Goal: Transaction & Acquisition: Book appointment/travel/reservation

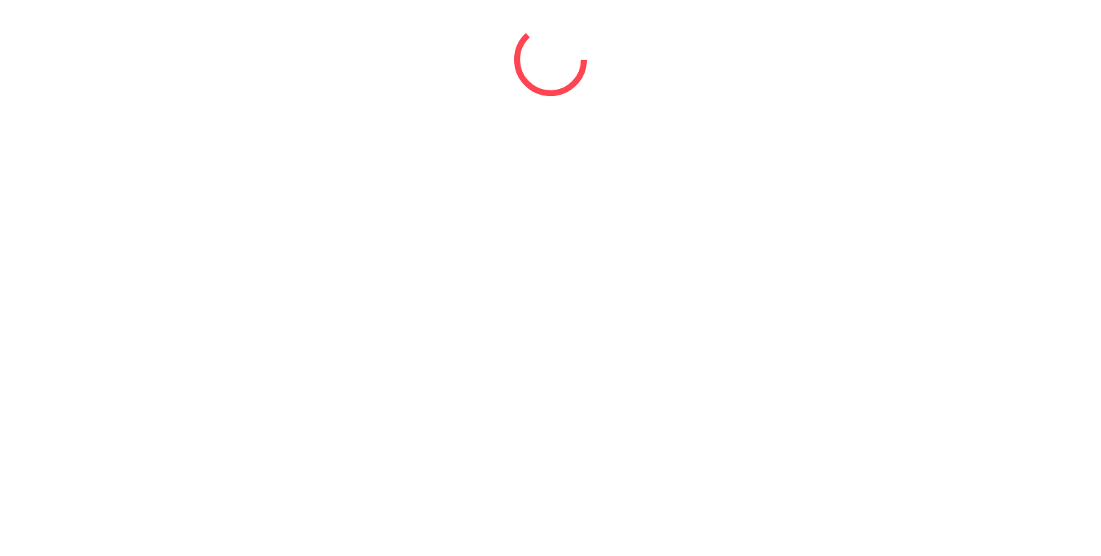
select select "*"
select select "****"
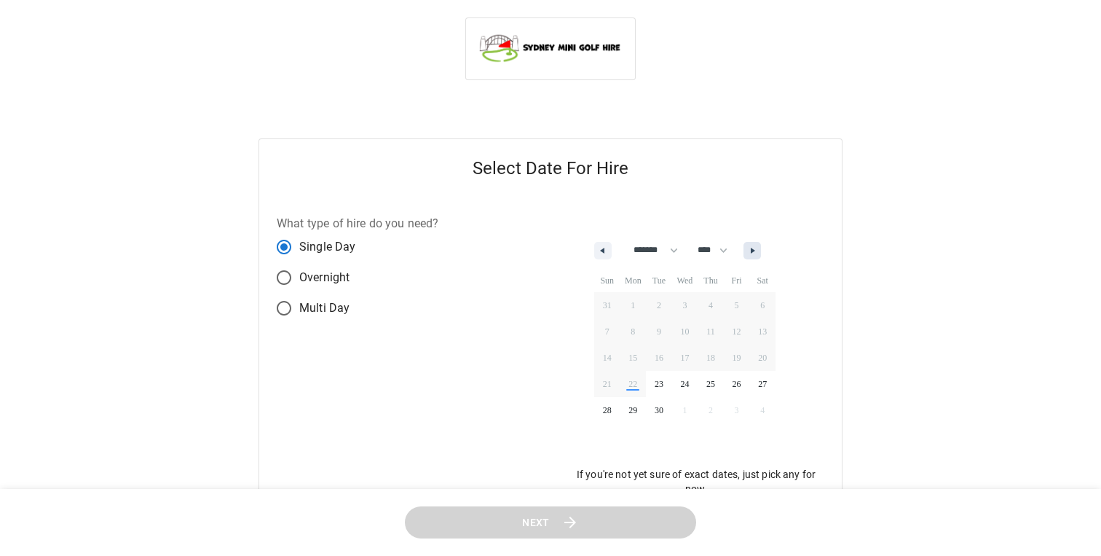
click at [761, 256] on button "button" at bounding box center [752, 250] width 17 height 17
select select "*"
click at [768, 358] on span "18" at bounding box center [762, 357] width 26 height 19
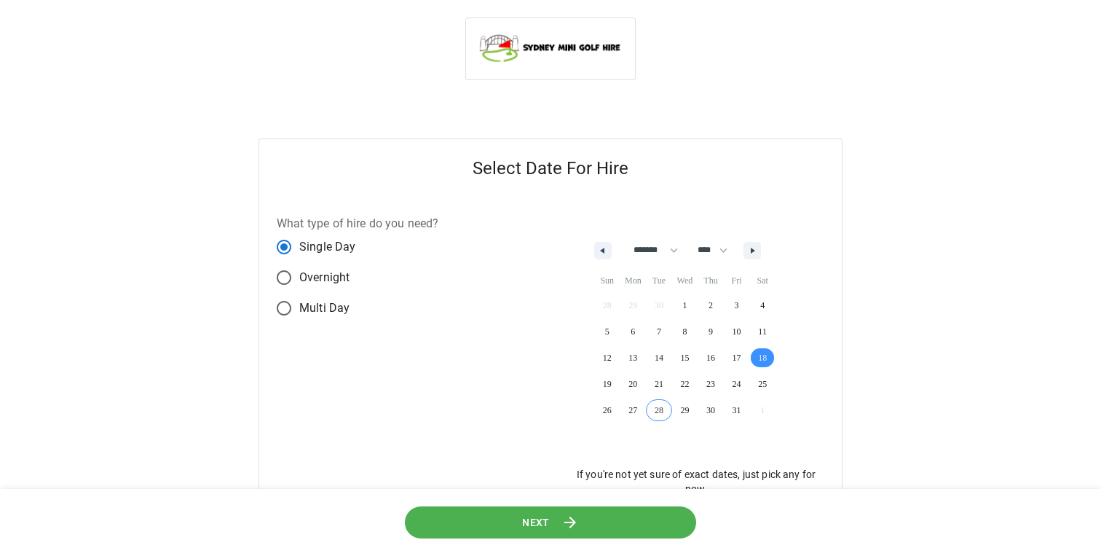
click at [546, 518] on span "Next" at bounding box center [536, 522] width 28 height 18
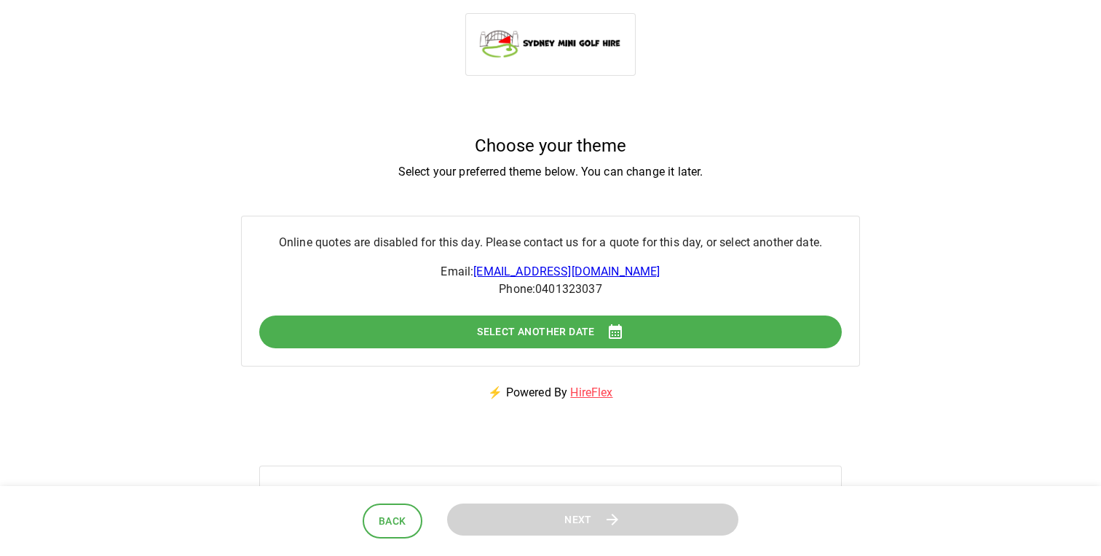
scroll to position [3, 0]
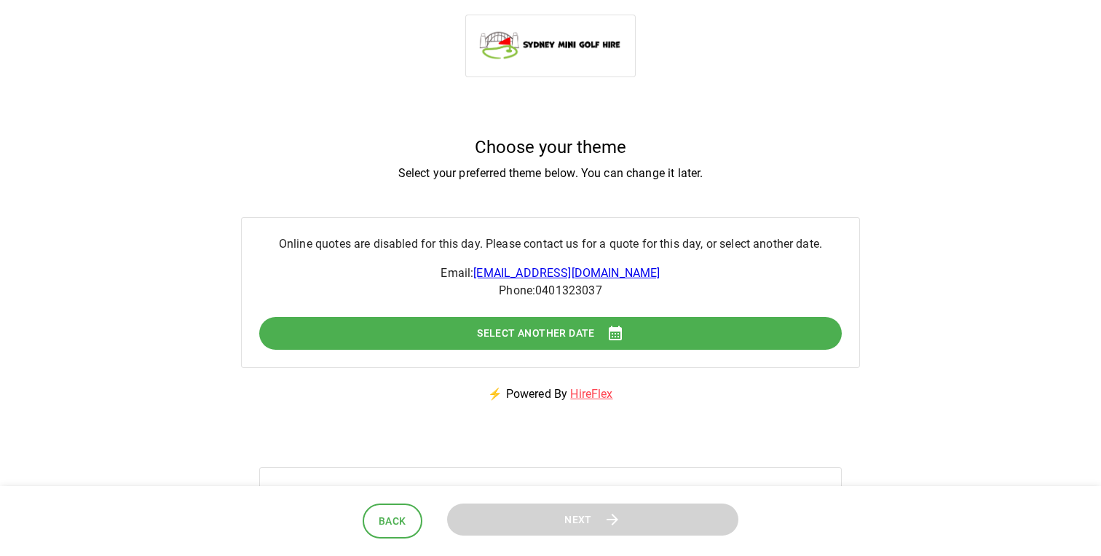
click at [579, 335] on span "Select Another Date" at bounding box center [536, 333] width 118 height 18
select select "*"
select select "****"
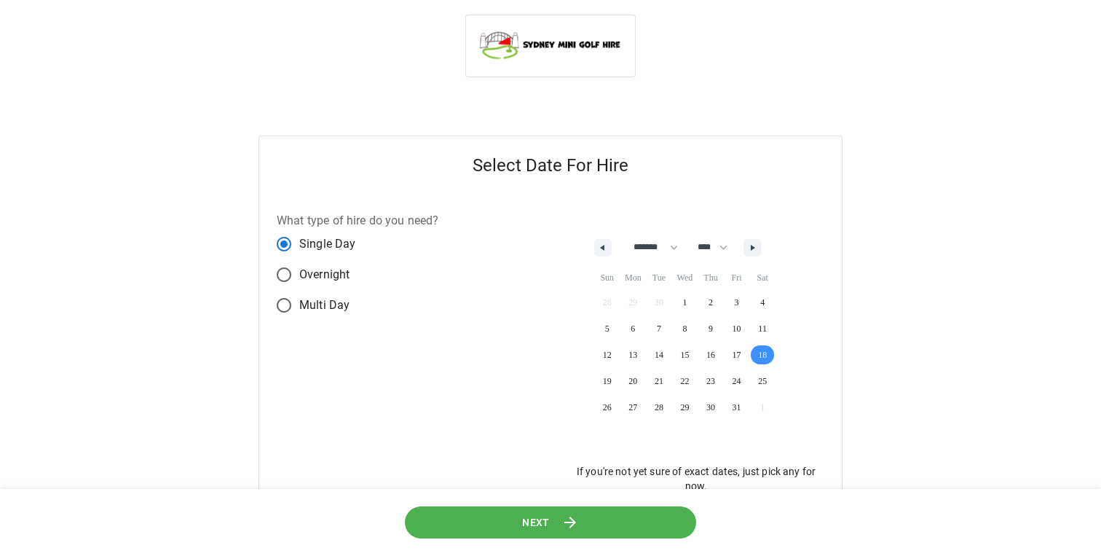
scroll to position [0, 0]
click at [612, 382] on span "19" at bounding box center [607, 383] width 26 height 19
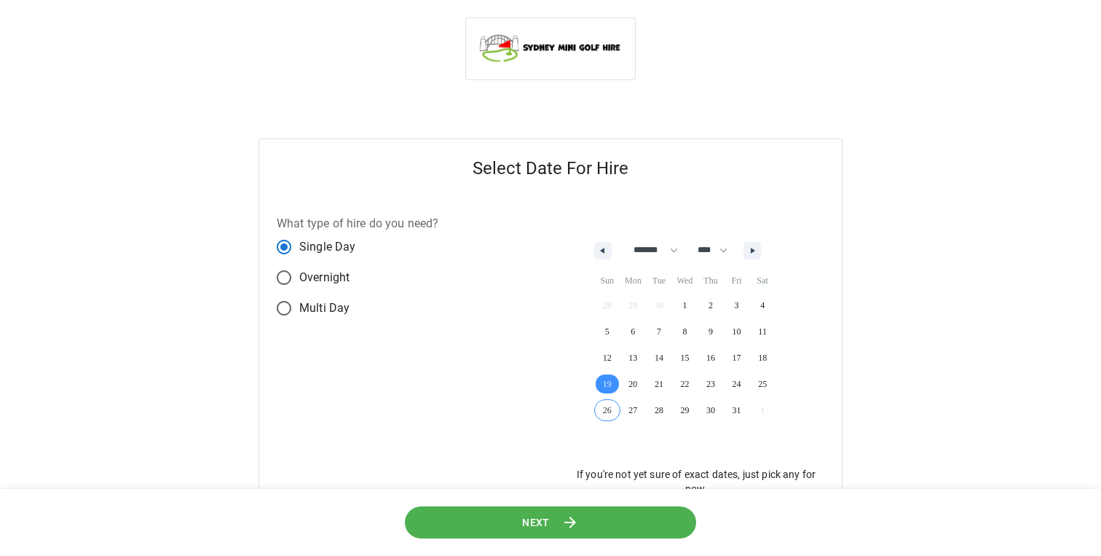
click at [572, 520] on icon at bounding box center [570, 521] width 17 height 17
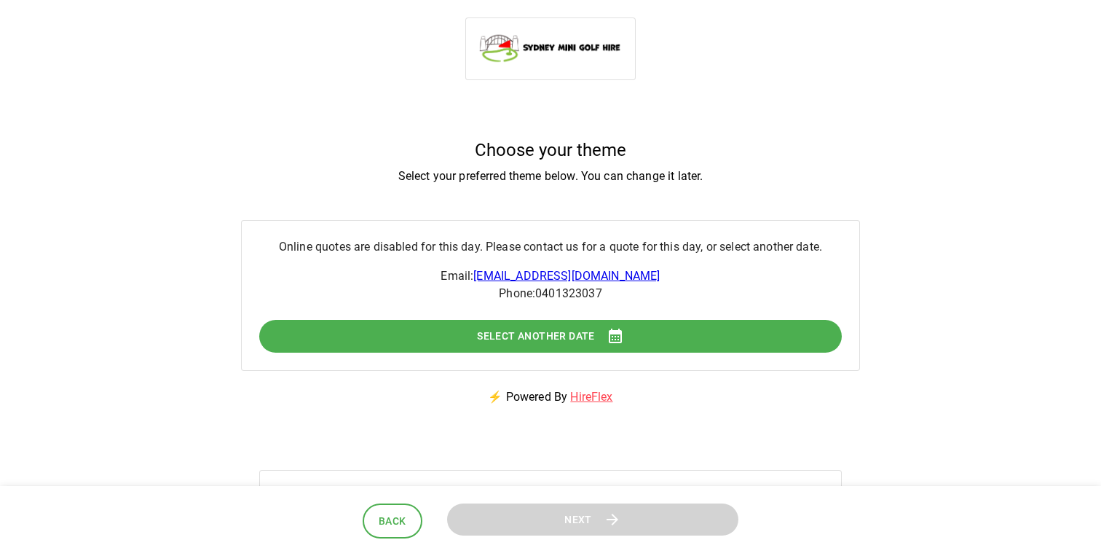
click at [576, 331] on span "Select Another Date" at bounding box center [536, 336] width 118 height 18
select select "*"
select select "****"
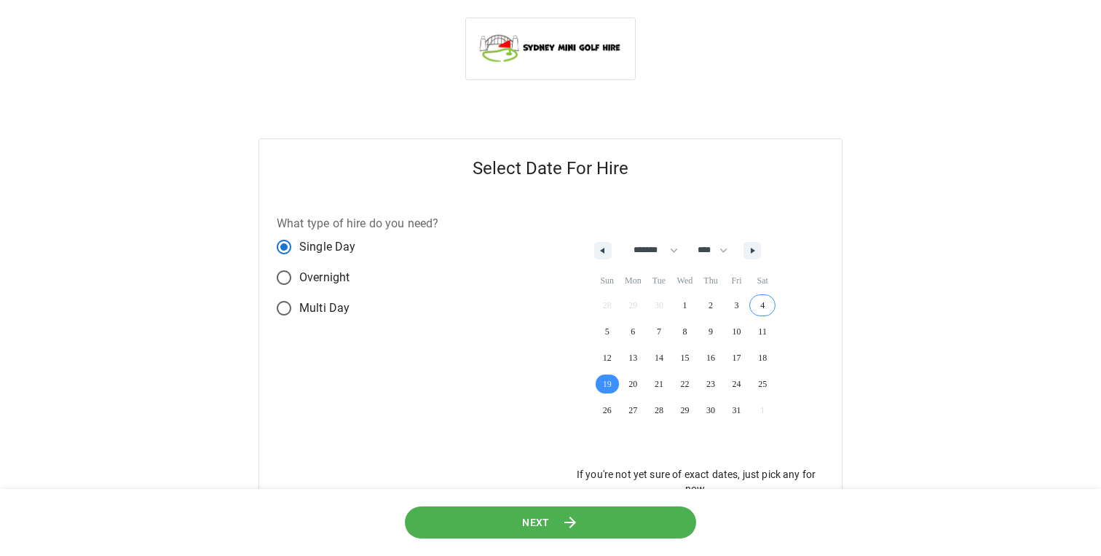
click at [768, 304] on span "4" at bounding box center [762, 305] width 26 height 19
click at [581, 529] on button "Next" at bounding box center [550, 522] width 291 height 33
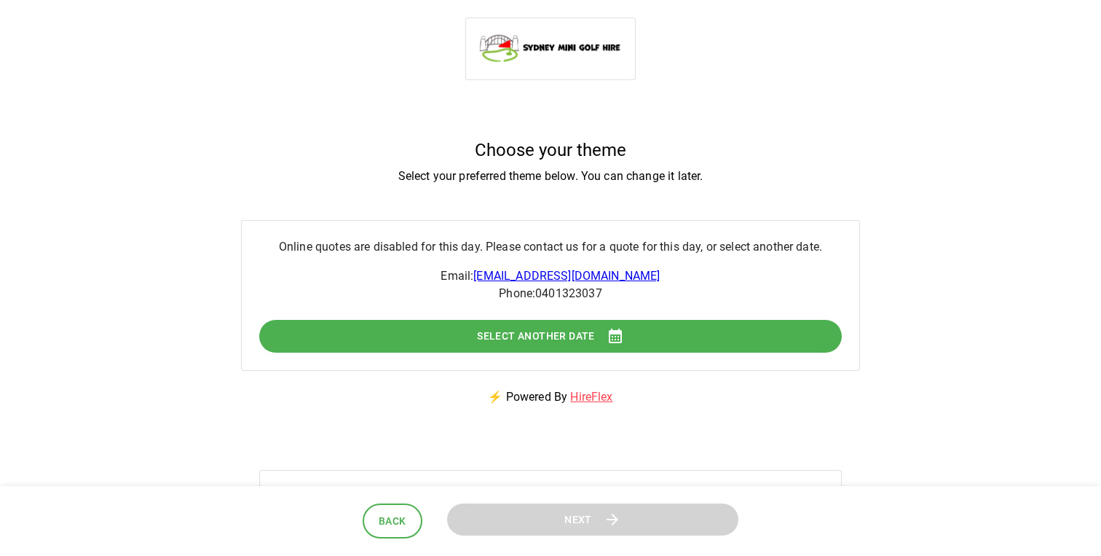
click at [586, 330] on span "Select Another Date" at bounding box center [536, 336] width 118 height 18
select select "*"
select select "****"
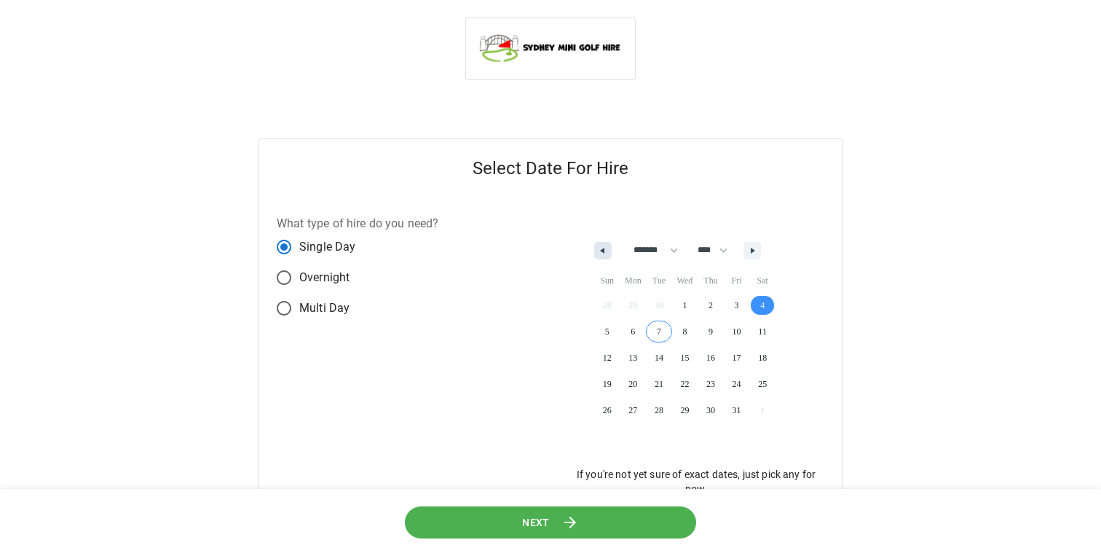
click at [606, 250] on button "button" at bounding box center [602, 250] width 17 height 17
select select "*"
click at [773, 382] on span "27" at bounding box center [762, 383] width 26 height 19
click at [642, 522] on button "Next" at bounding box center [550, 522] width 291 height 33
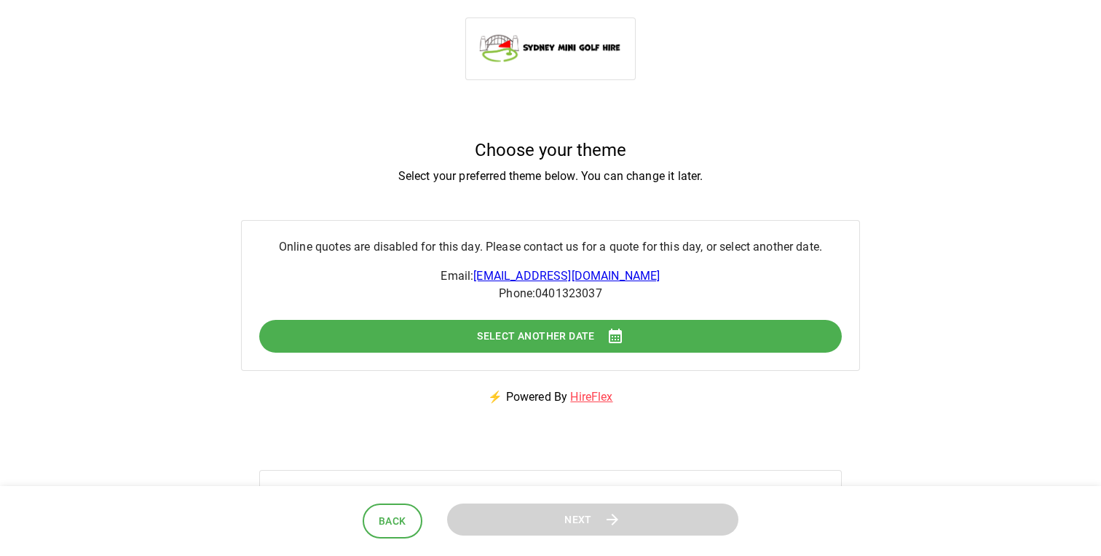
click at [562, 336] on span "Select Another Date" at bounding box center [536, 336] width 118 height 18
select select "*"
select select "****"
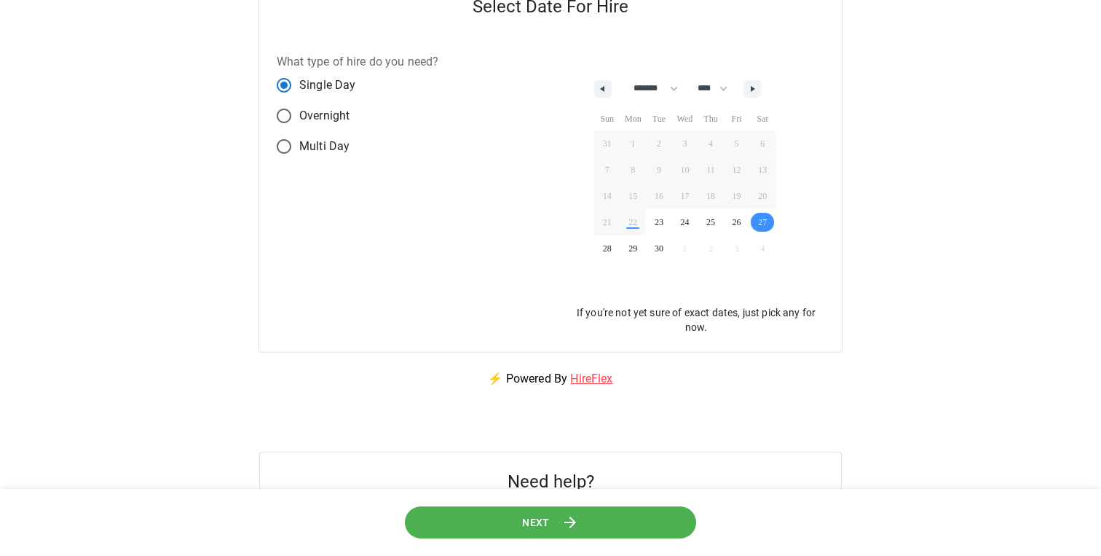
scroll to position [163, 0]
click at [694, 218] on span "24" at bounding box center [685, 220] width 26 height 19
click at [600, 515] on button "Next" at bounding box center [550, 522] width 291 height 33
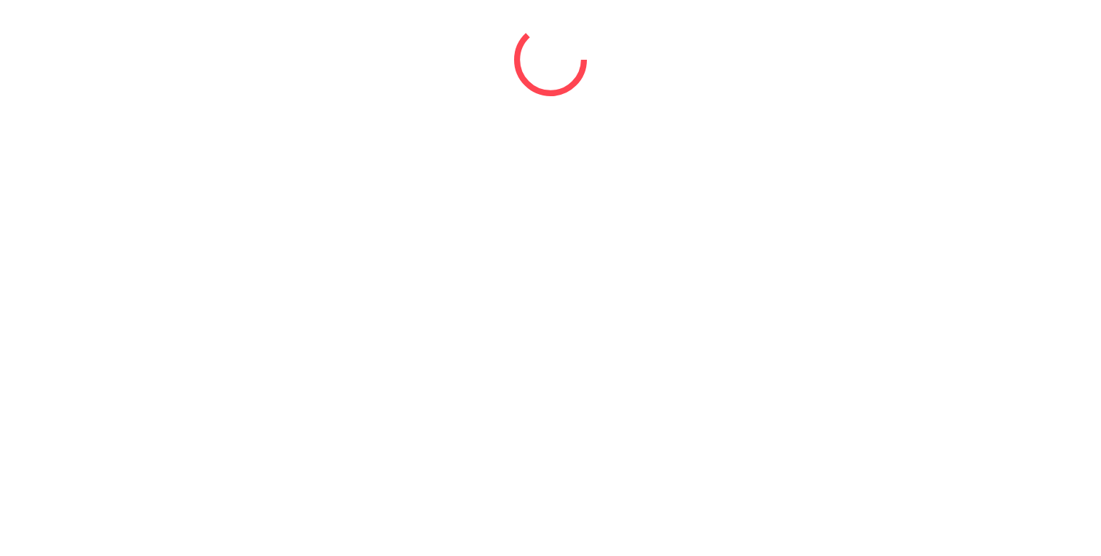
scroll to position [0, 0]
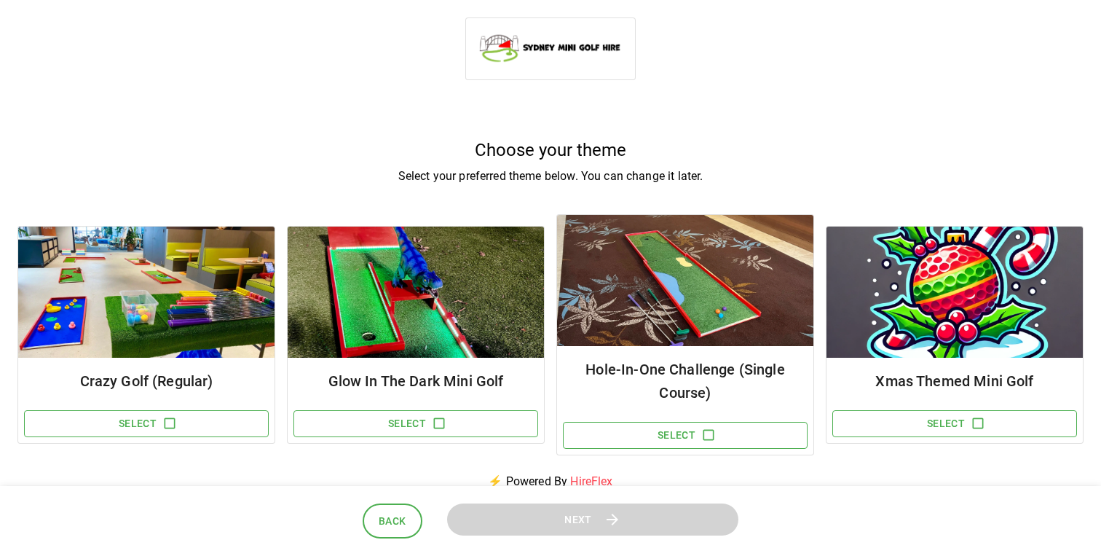
click at [388, 305] on img at bounding box center [416, 291] width 256 height 131
click at [434, 418] on icon "button" at bounding box center [439, 423] width 11 height 11
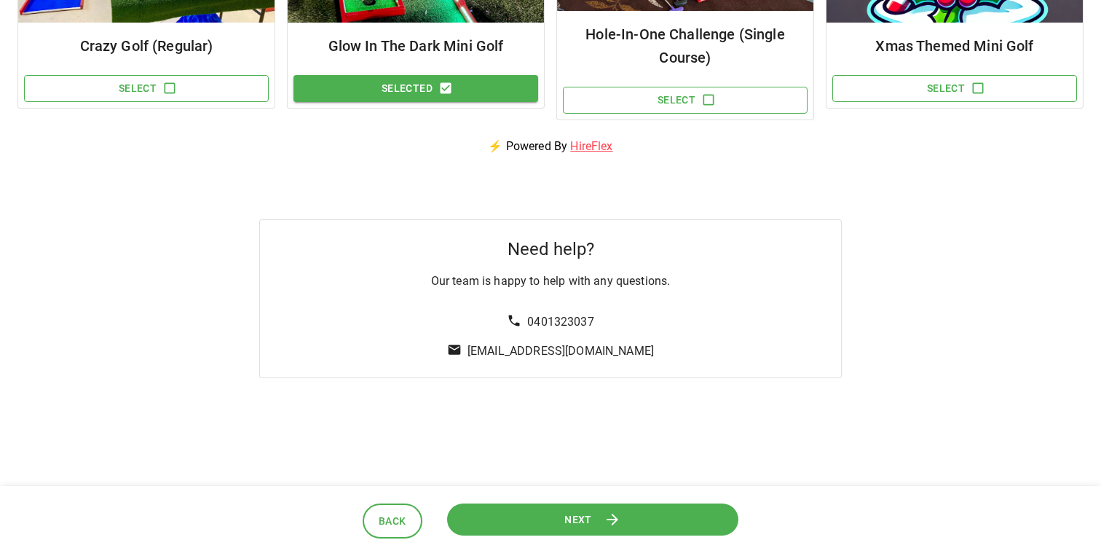
click at [589, 529] on button "Next" at bounding box center [592, 519] width 291 height 33
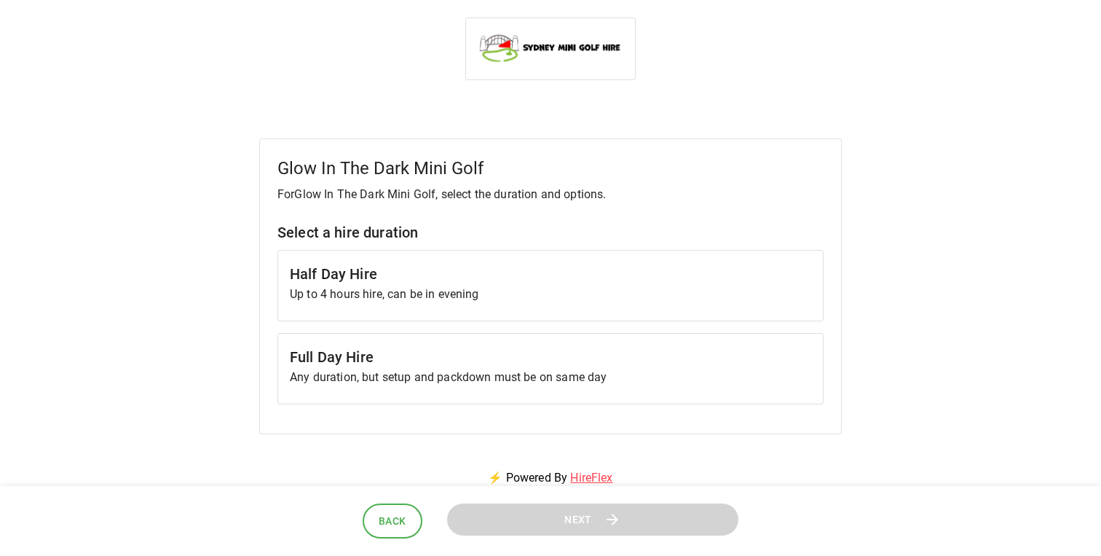
click at [437, 269] on h6 "Half Day Hire" at bounding box center [550, 273] width 521 height 23
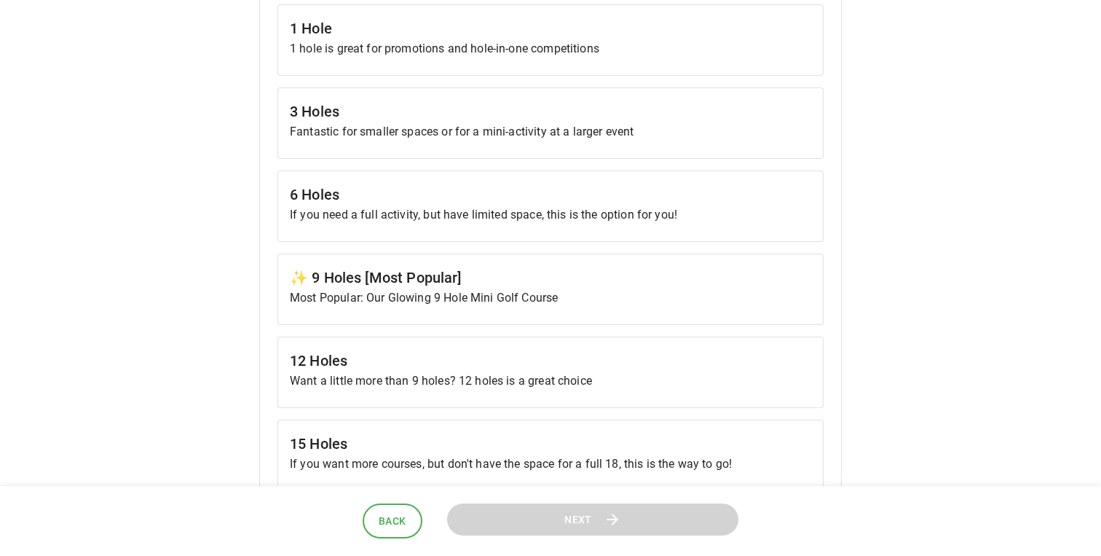
scroll to position [536, 0]
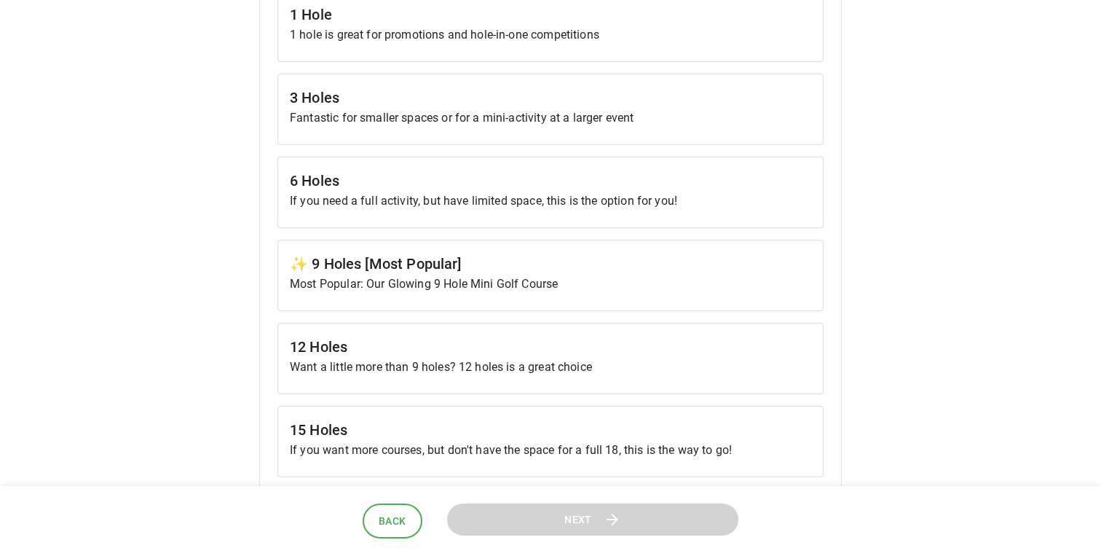
click at [457, 276] on p "Most Popular: Our Glowing 9 Hole Mini Golf Course" at bounding box center [550, 283] width 521 height 17
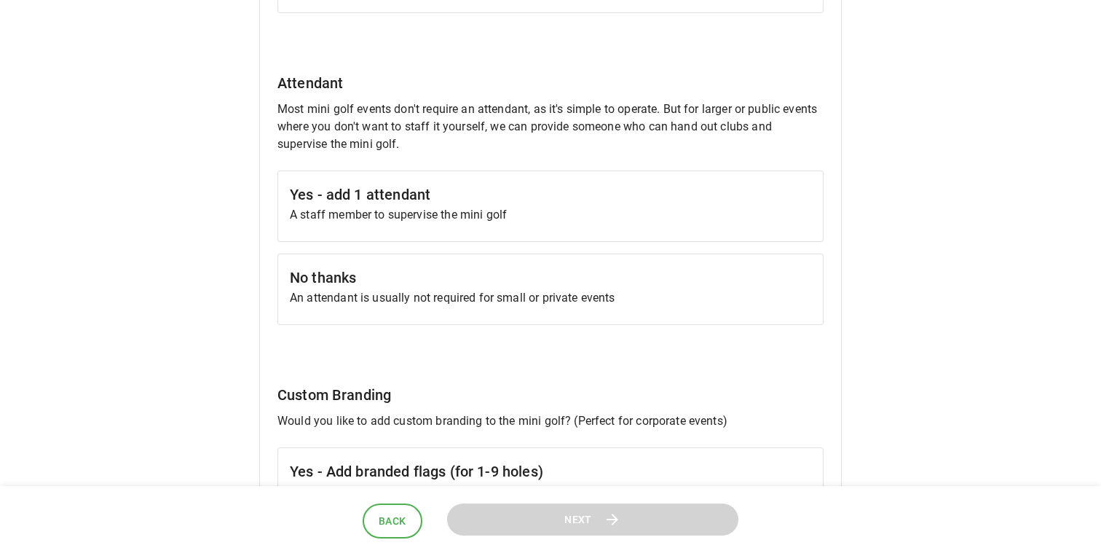
scroll to position [1098, 0]
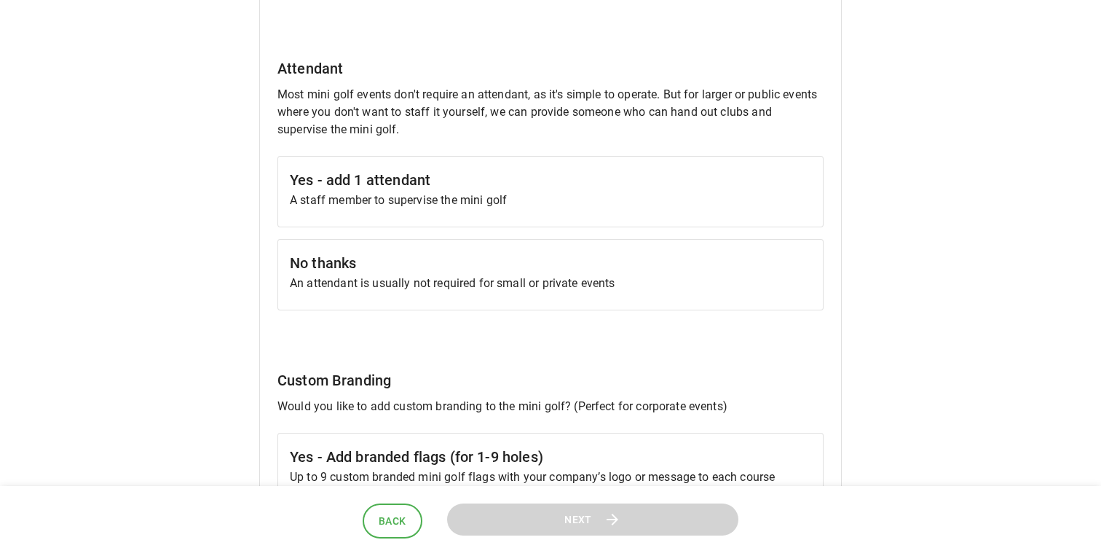
click at [416, 265] on h6 "No thanks" at bounding box center [550, 262] width 521 height 23
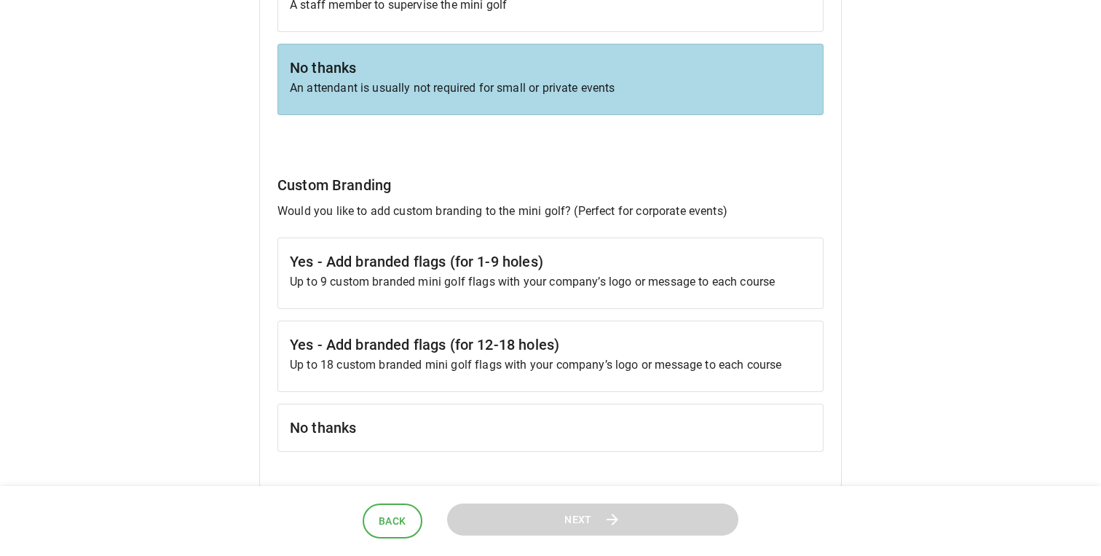
scroll to position [1350, 0]
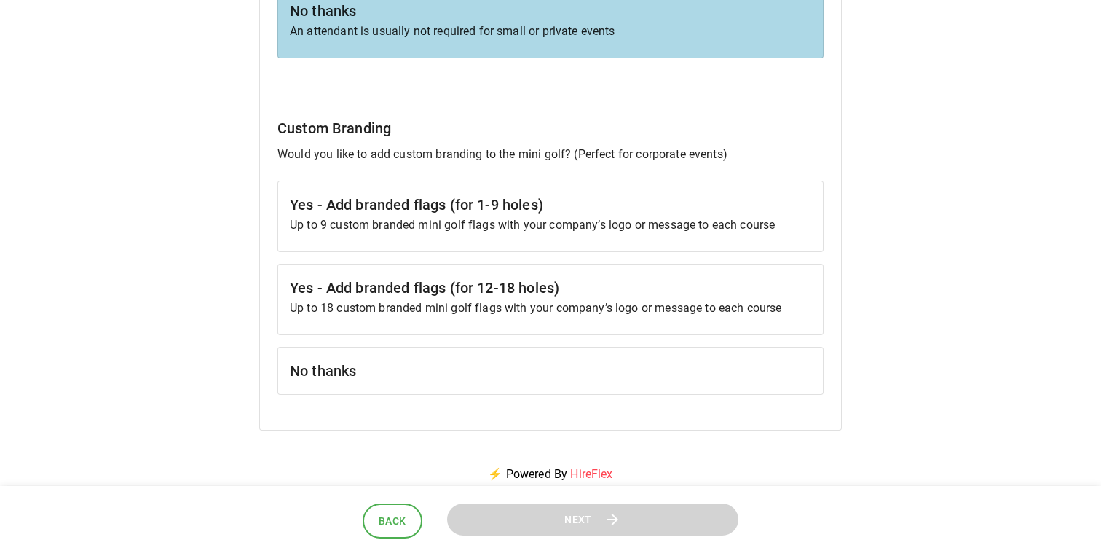
click at [400, 370] on h6 "No thanks" at bounding box center [550, 370] width 521 height 23
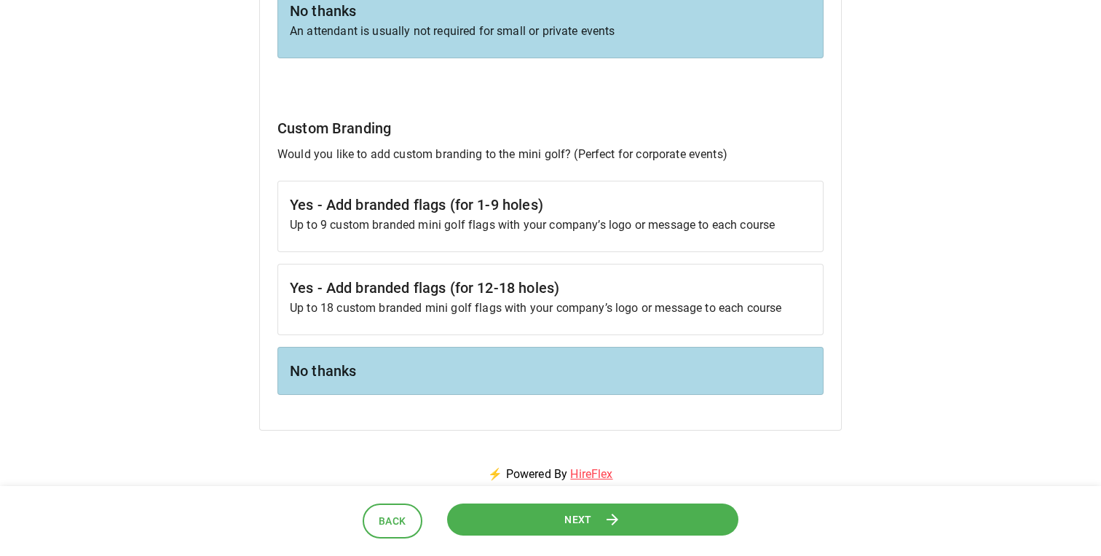
click at [548, 522] on button "Next" at bounding box center [592, 519] width 291 height 33
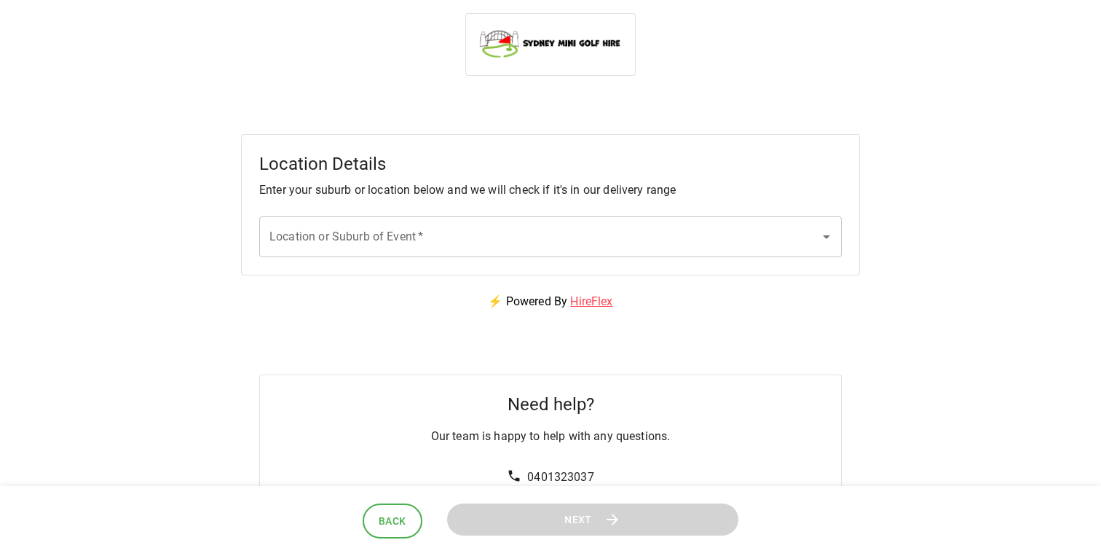
scroll to position [0, 0]
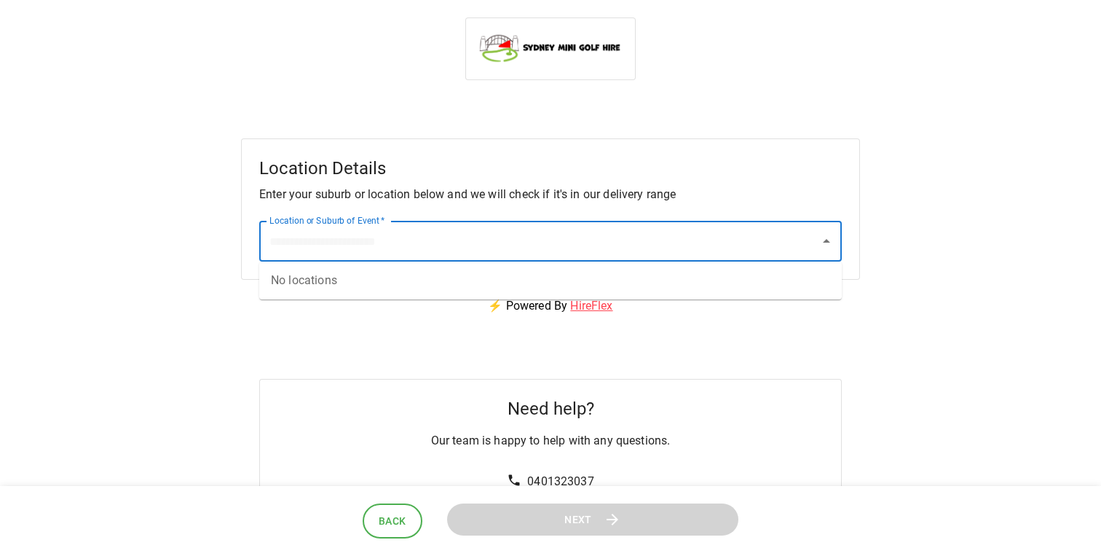
click at [388, 247] on input "Location or Suburb of Event   *" at bounding box center [540, 241] width 548 height 28
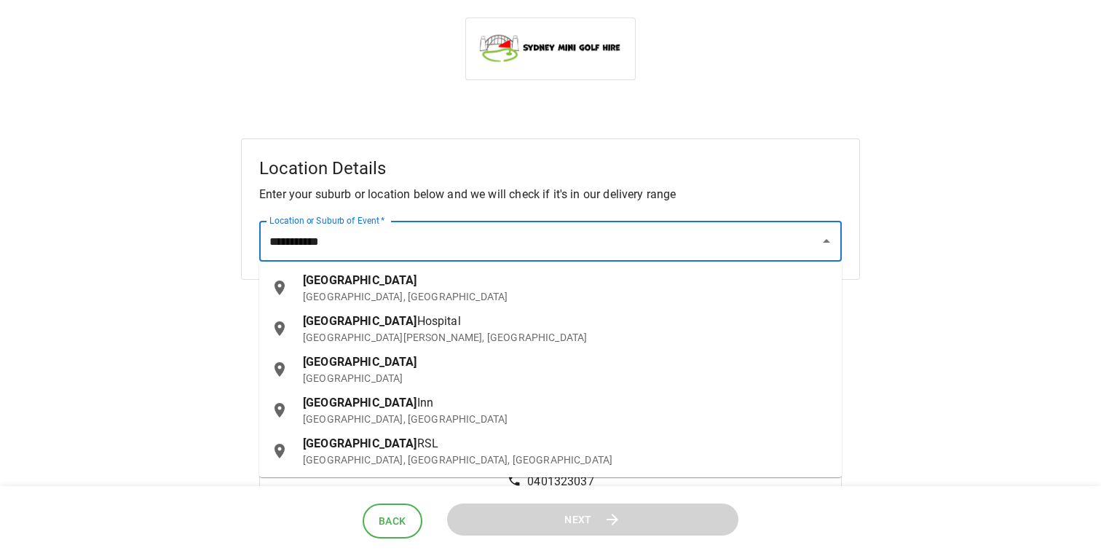
click at [376, 289] on p "[GEOGRAPHIC_DATA], [GEOGRAPHIC_DATA]" at bounding box center [566, 296] width 527 height 15
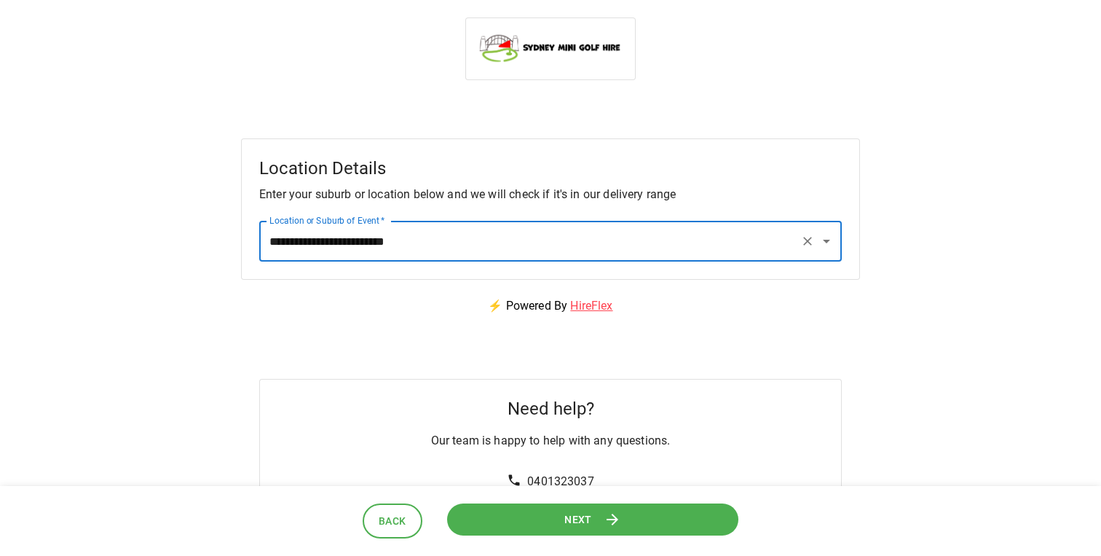
type input "**********"
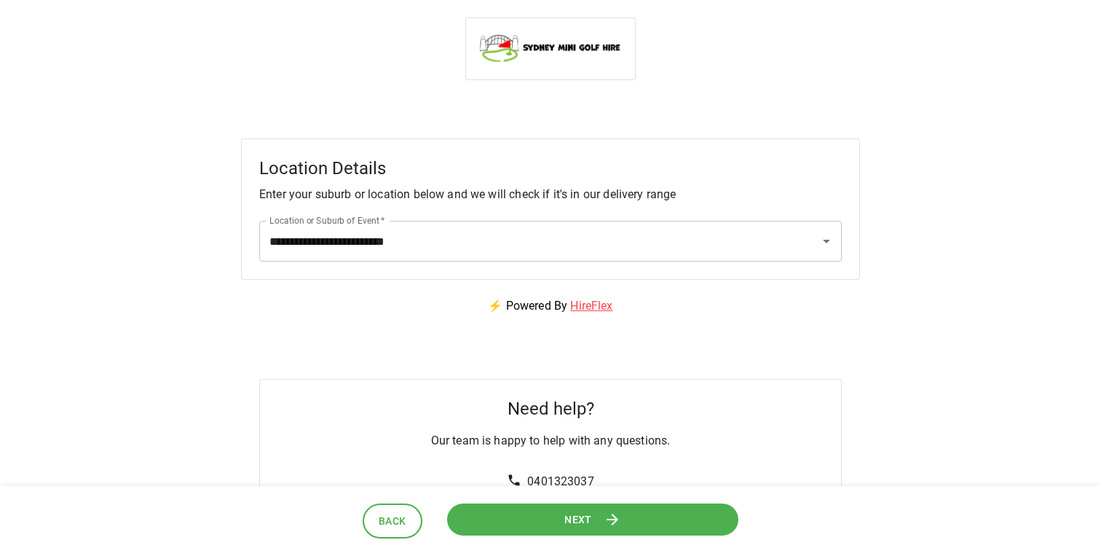
click at [596, 521] on button "Next" at bounding box center [592, 519] width 291 height 33
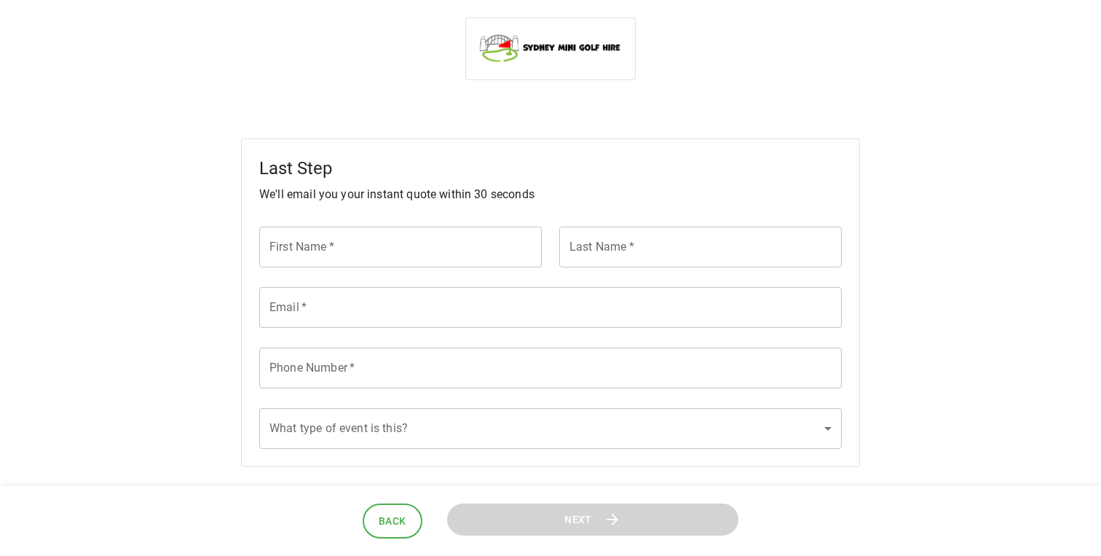
click at [375, 225] on div "First Name   * First Name   *" at bounding box center [392, 239] width 300 height 60
click at [379, 236] on input "First Name   *" at bounding box center [400, 246] width 283 height 41
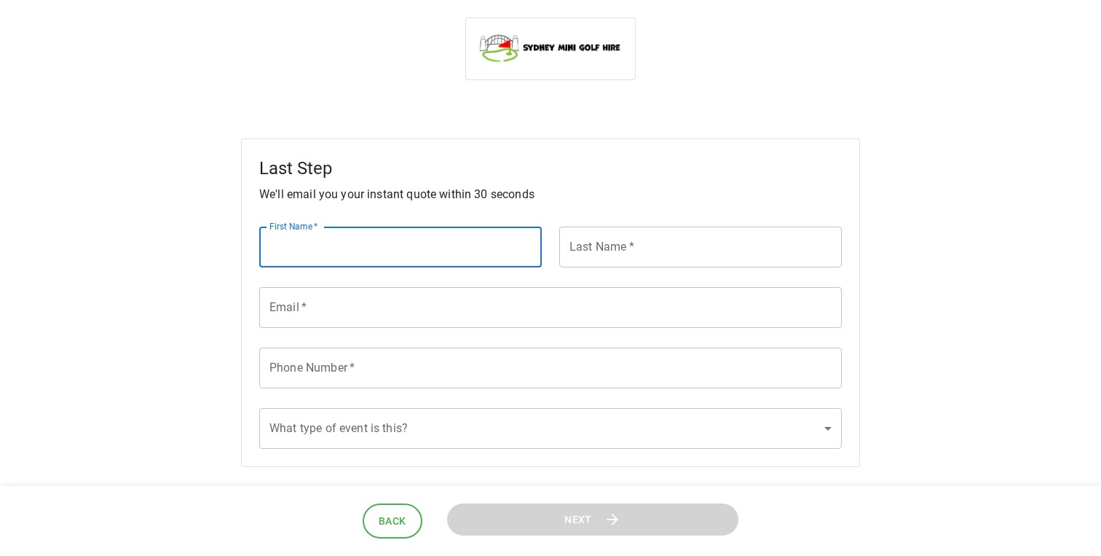
type input "*******"
click at [591, 244] on input "Last Name   *" at bounding box center [700, 246] width 283 height 41
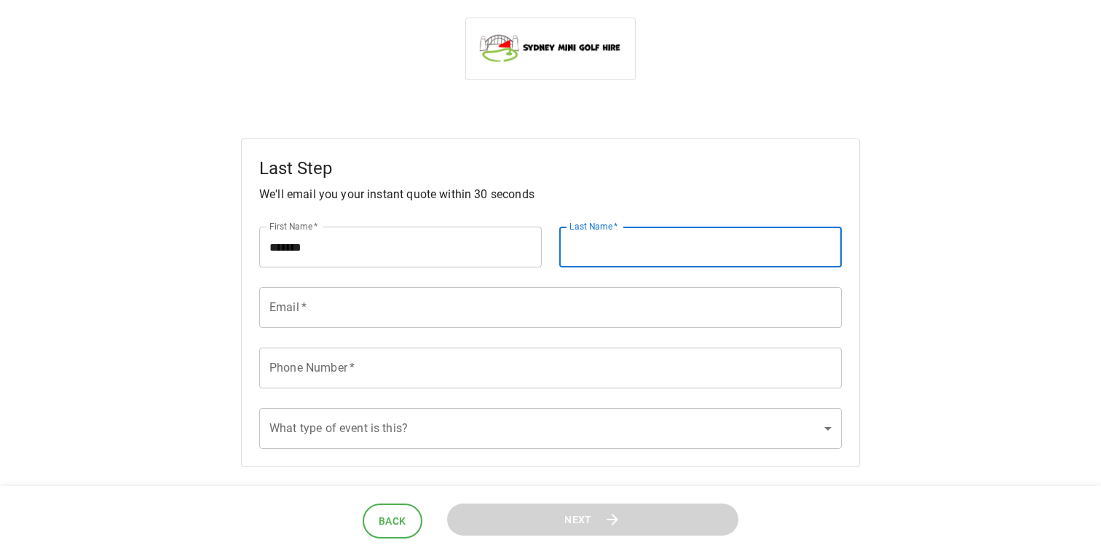
type input "******"
click at [444, 310] on input "Email   *" at bounding box center [550, 307] width 583 height 41
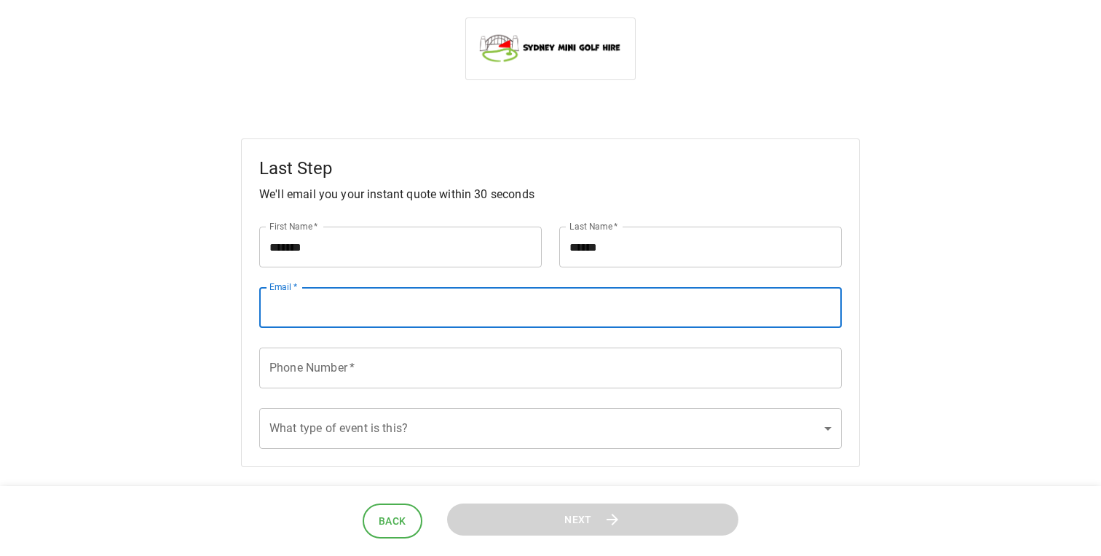
scroll to position [2, 0]
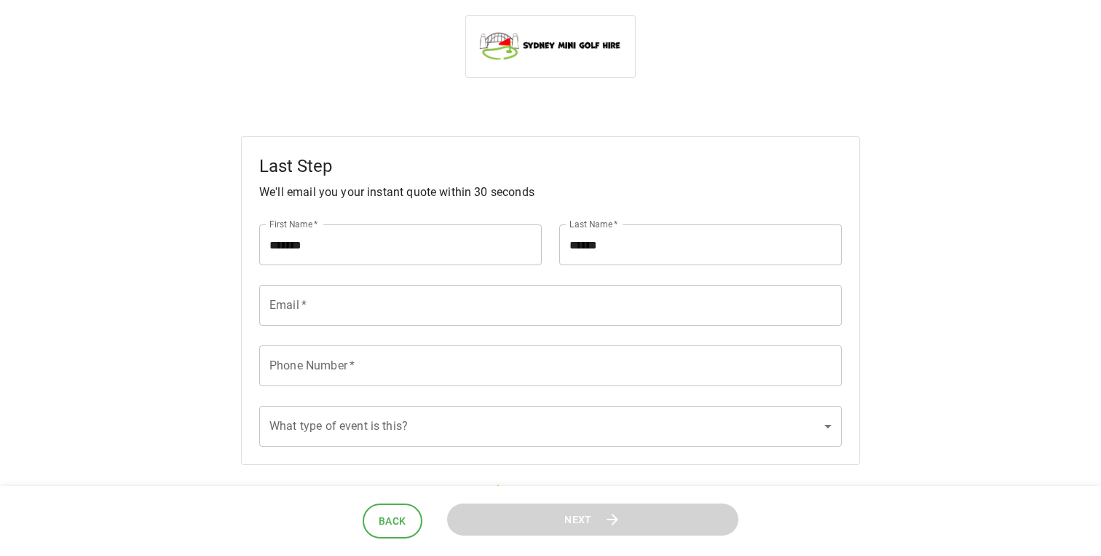
click at [432, 340] on div "Phone Number   * Phone Number   *" at bounding box center [542, 358] width 600 height 60
click at [410, 363] on input "Phone Number   *" at bounding box center [550, 365] width 583 height 41
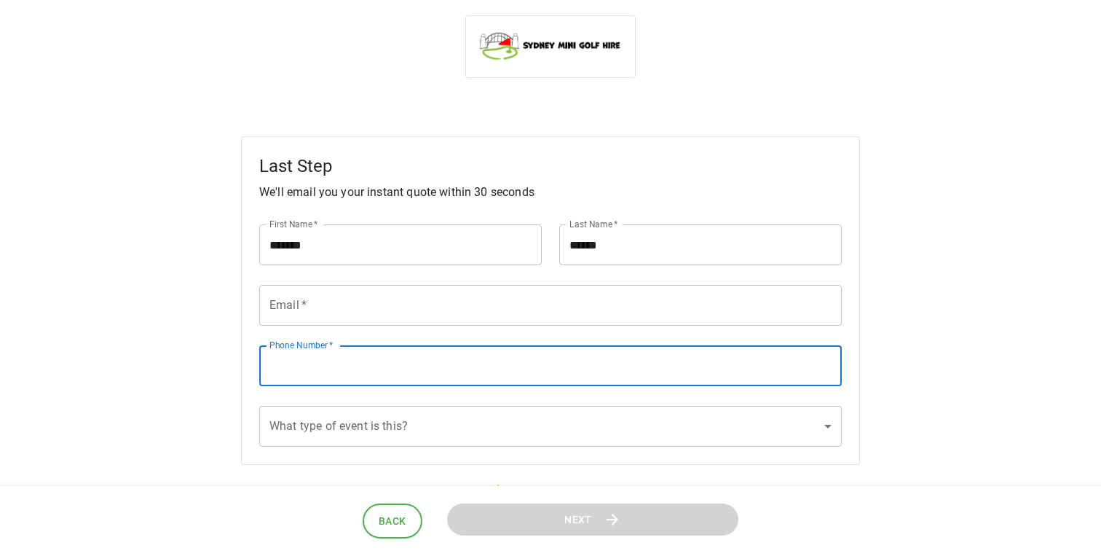
click at [379, 372] on input "Phone Number   *" at bounding box center [550, 365] width 583 height 41
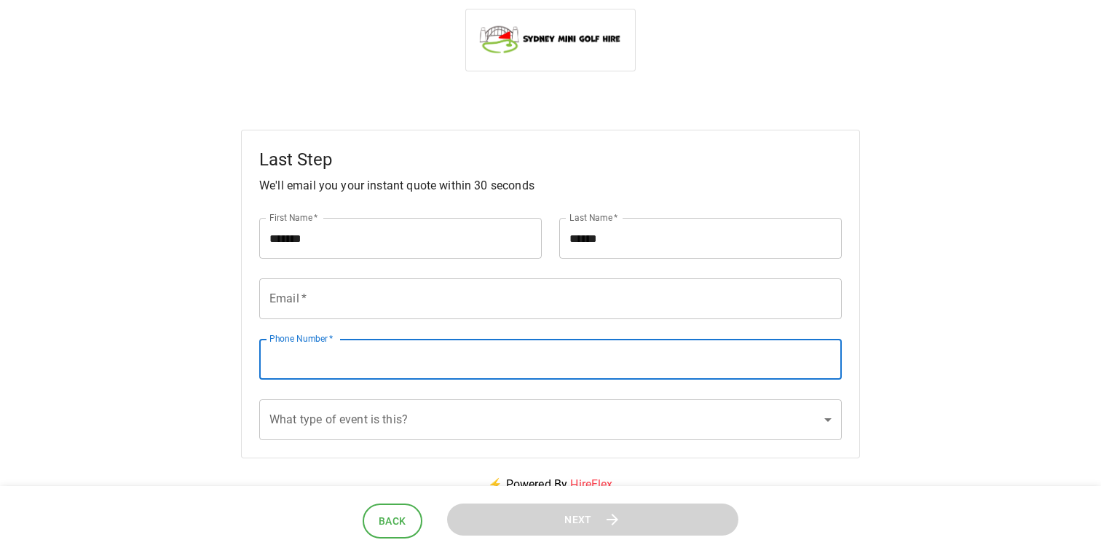
scroll to position [9, 0]
type input "**********"
click at [359, 305] on input "Email   *" at bounding box center [550, 297] width 583 height 41
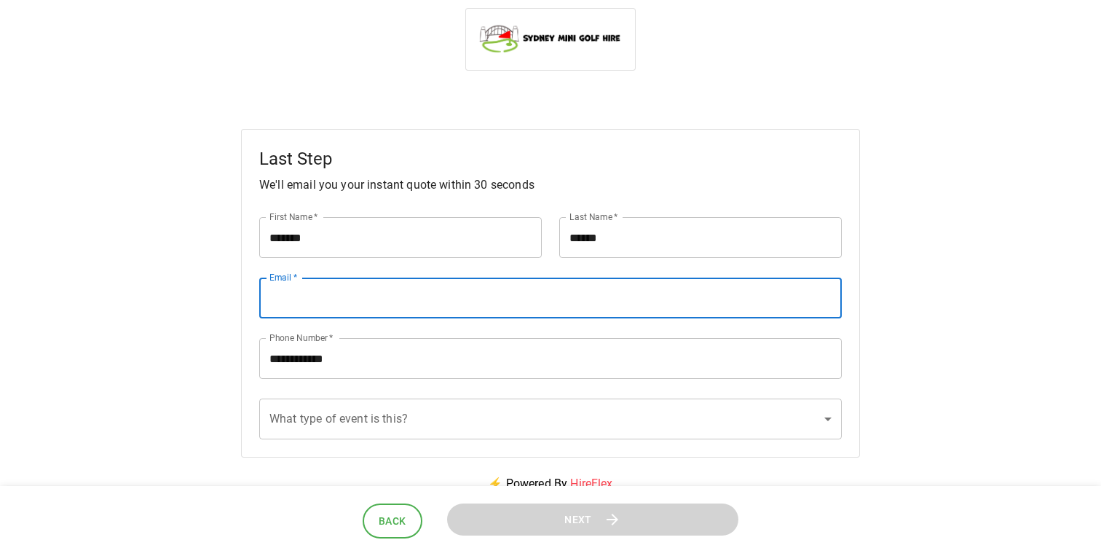
type input "**********"
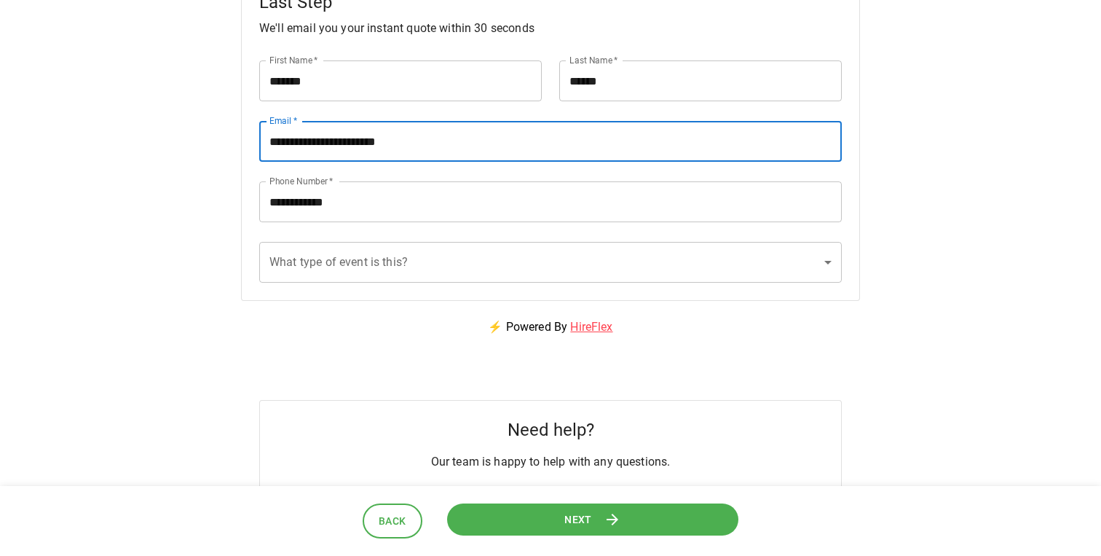
scroll to position [179, 0]
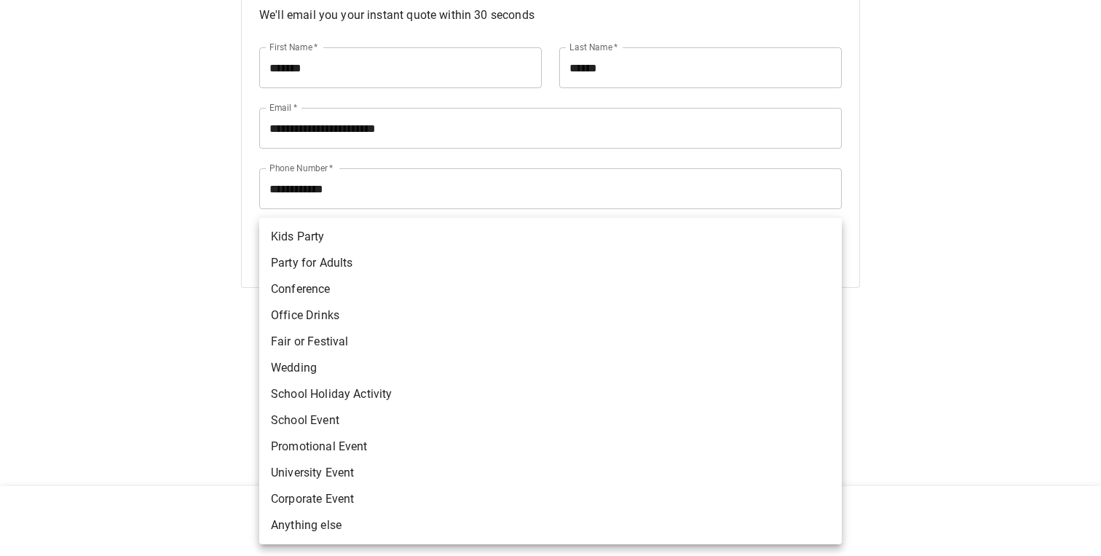
click at [385, 253] on body "**********" at bounding box center [550, 192] width 1101 height 742
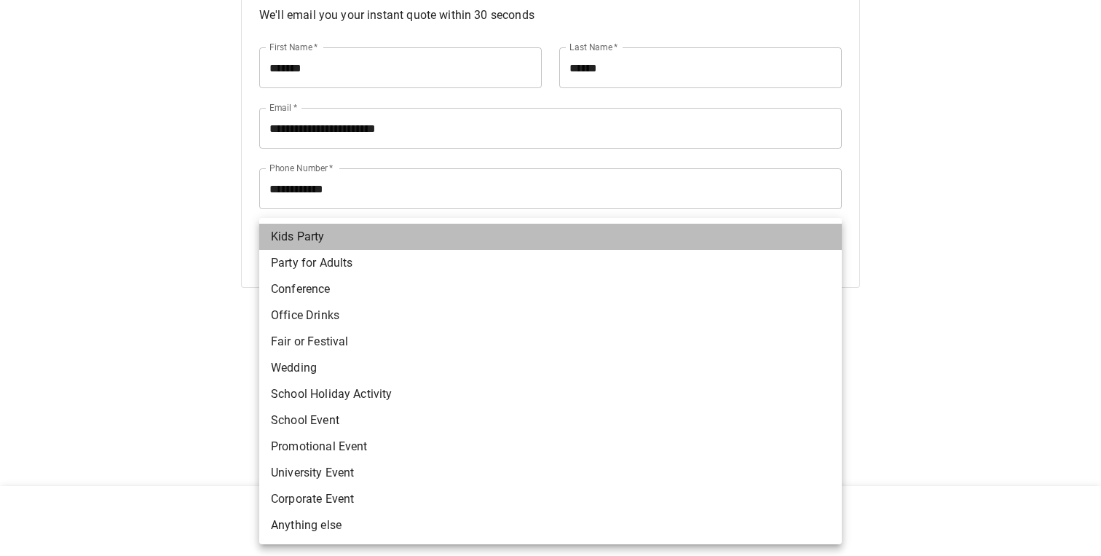
click at [380, 243] on li "Kids Party" at bounding box center [550, 237] width 583 height 26
type input "**********"
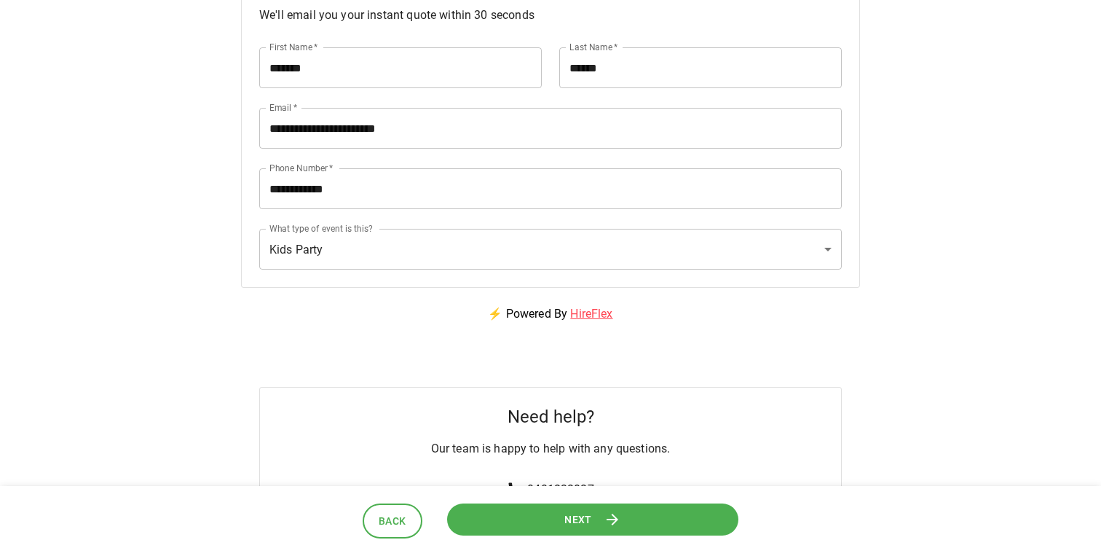
click at [567, 521] on span "Next" at bounding box center [578, 520] width 28 height 18
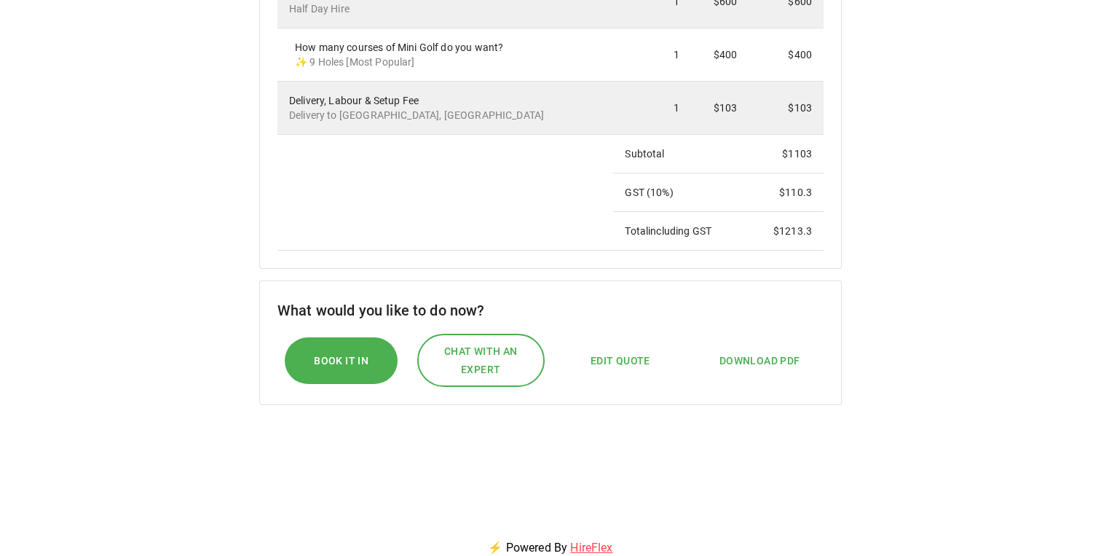
scroll to position [430, 0]
